Goal: Find specific page/section: Find specific page/section

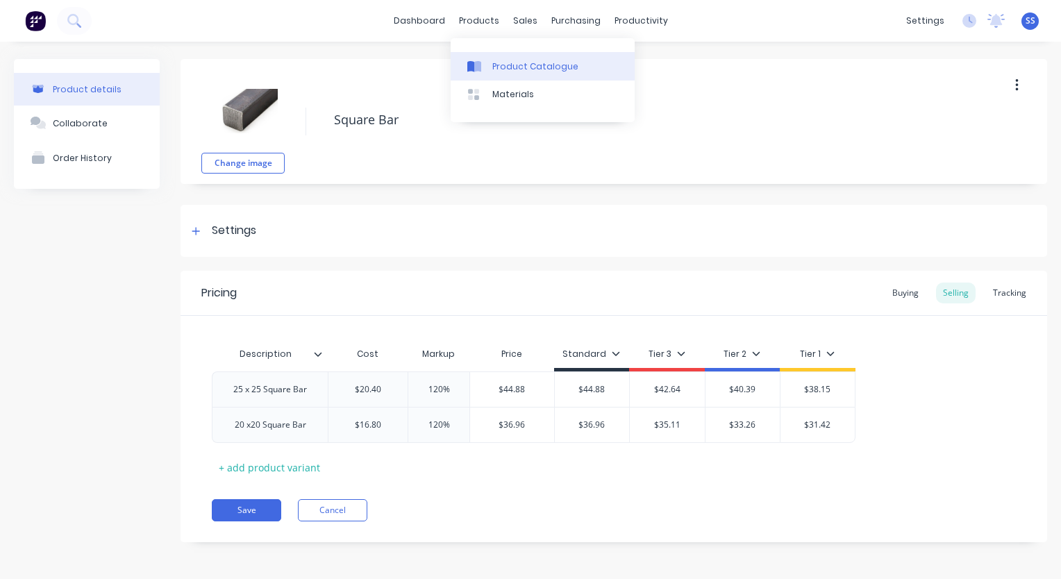
click at [495, 58] on link "Product Catalogue" at bounding box center [543, 66] width 184 height 28
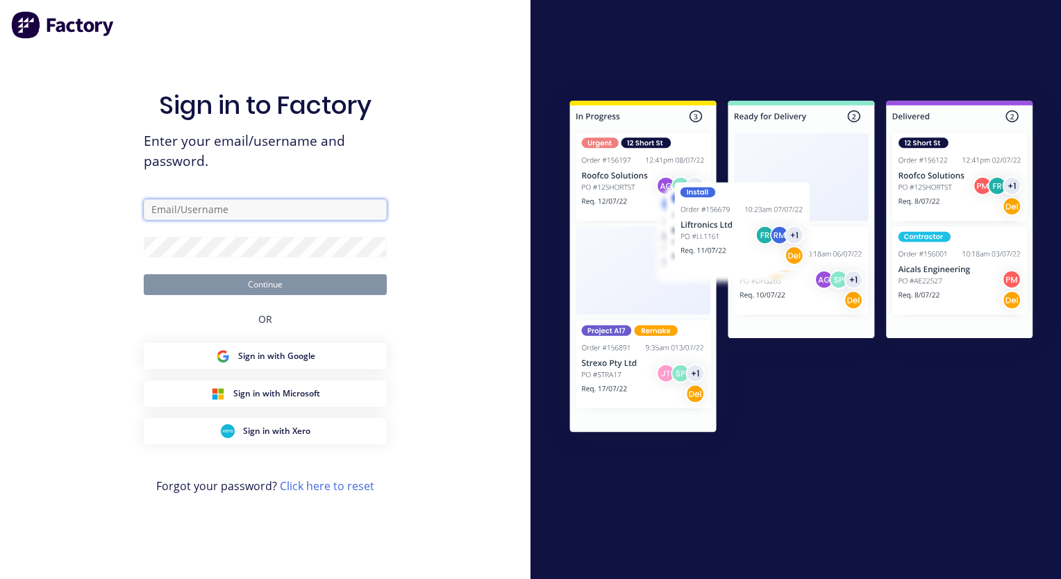
type input "[EMAIL_ADDRESS][DOMAIN_NAME]"
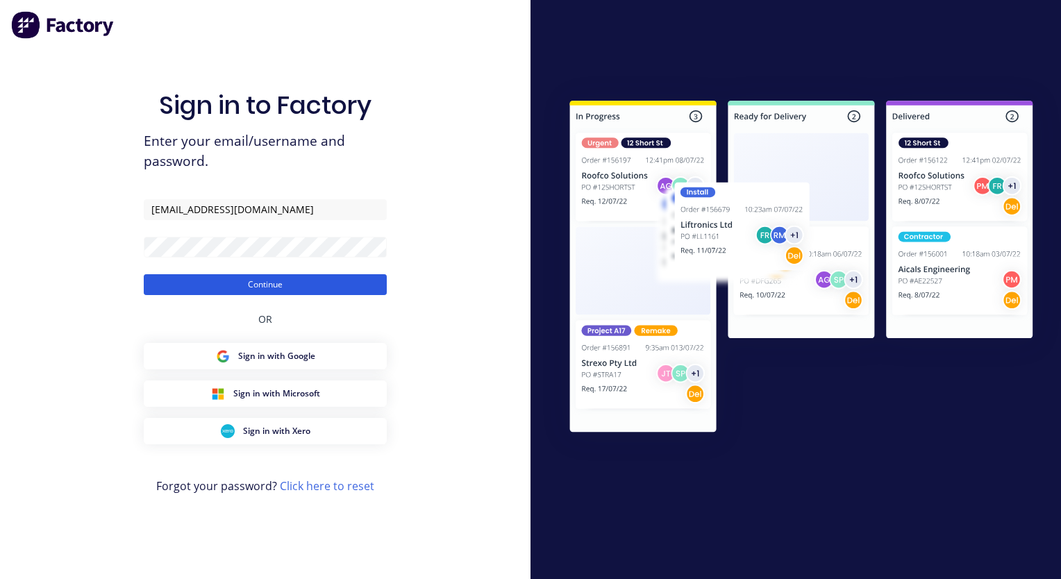
click at [295, 284] on button "Continue" at bounding box center [265, 284] width 243 height 21
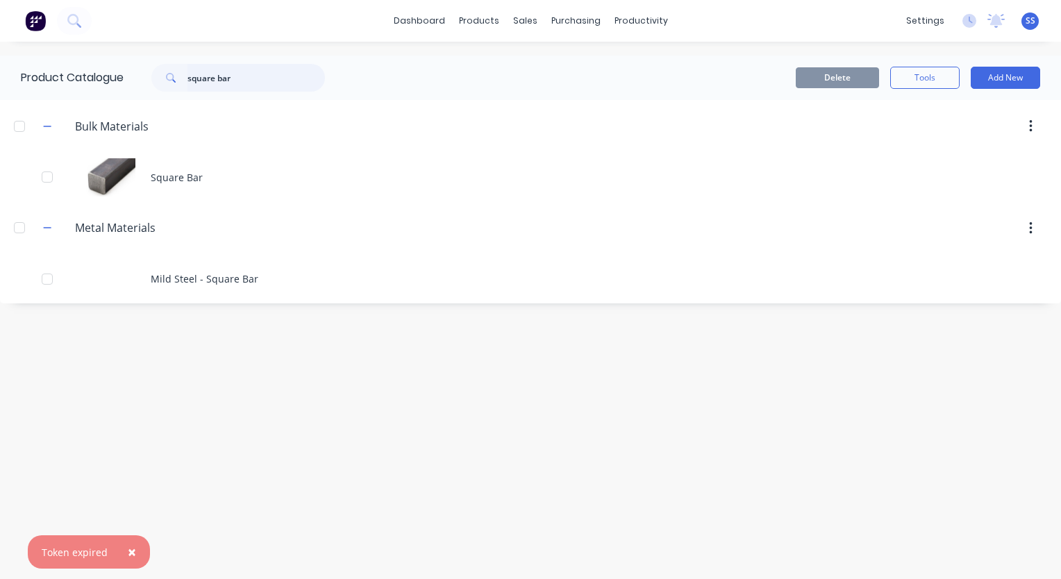
click at [256, 80] on input "square bar" at bounding box center [257, 78] width 138 height 28
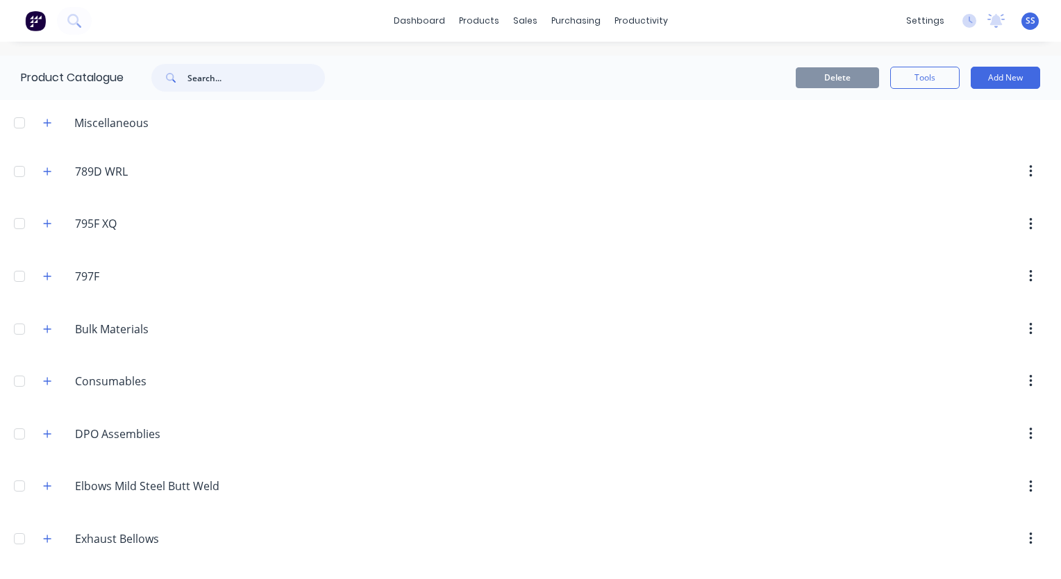
click at [230, 74] on input "text" at bounding box center [257, 78] width 138 height 28
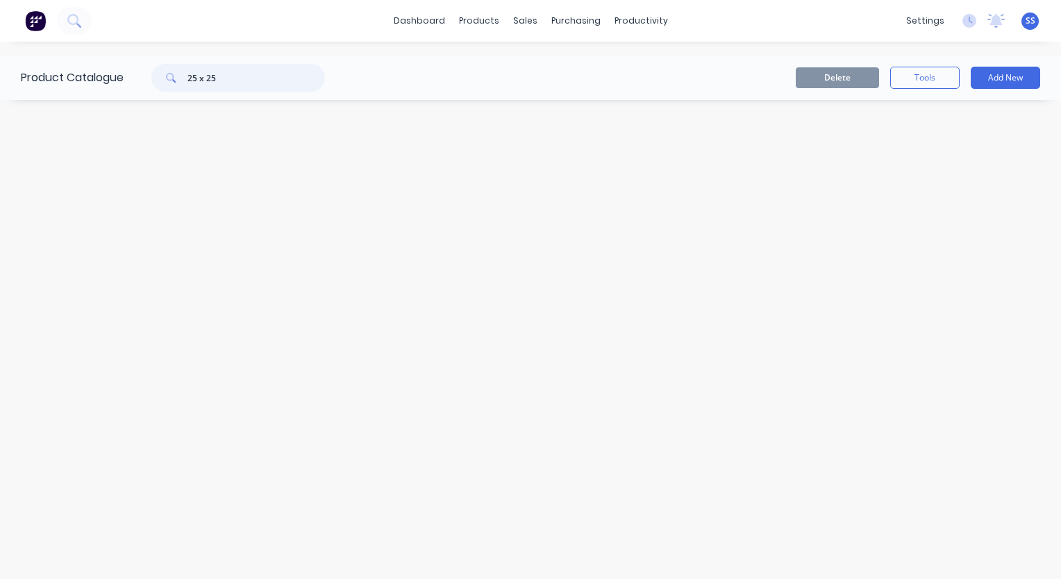
drag, startPoint x: 230, startPoint y: 74, endPoint x: 148, endPoint y: 68, distance: 82.2
click at [148, 68] on div "25 x 25" at bounding box center [232, 78] width 188 height 28
type input "25"
